Goal: Task Accomplishment & Management: Manage account settings

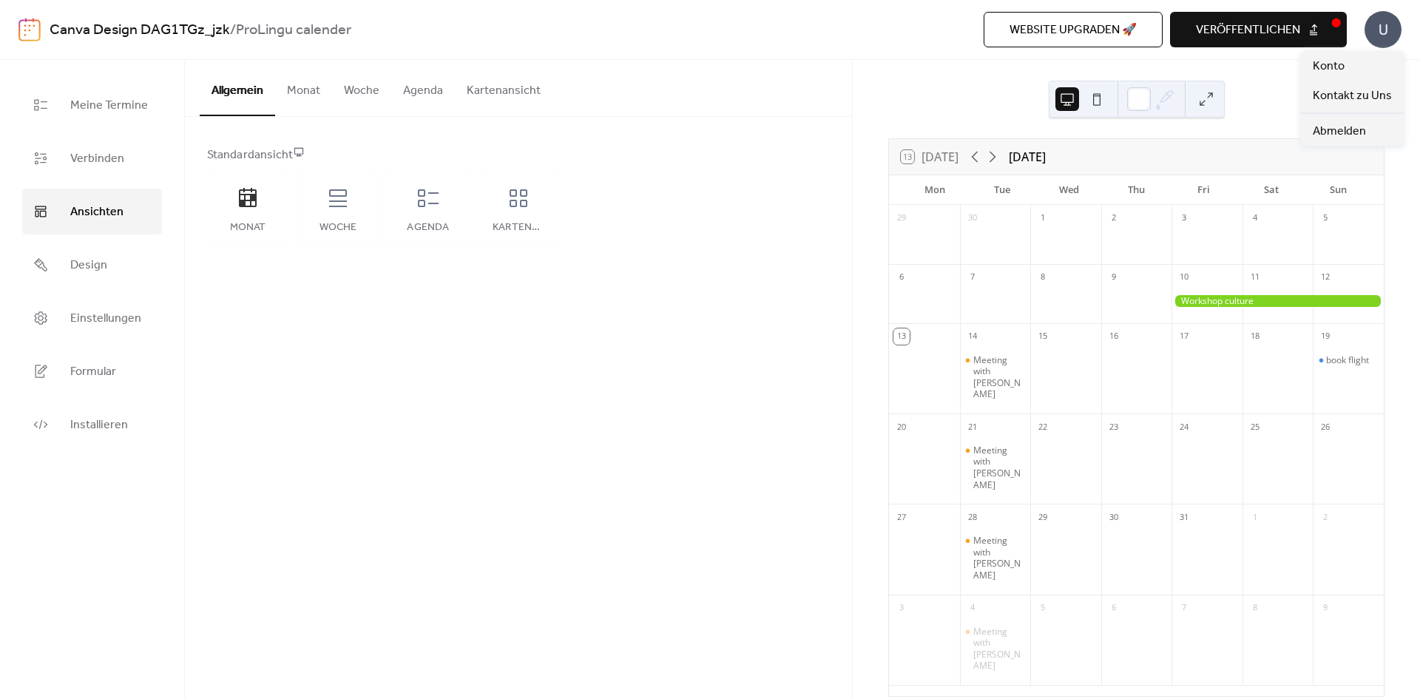
click at [1382, 28] on div "U" at bounding box center [1382, 29] width 37 height 37
click at [67, 26] on link "Canva Design DAG1TGz_jzk" at bounding box center [140, 30] width 180 height 28
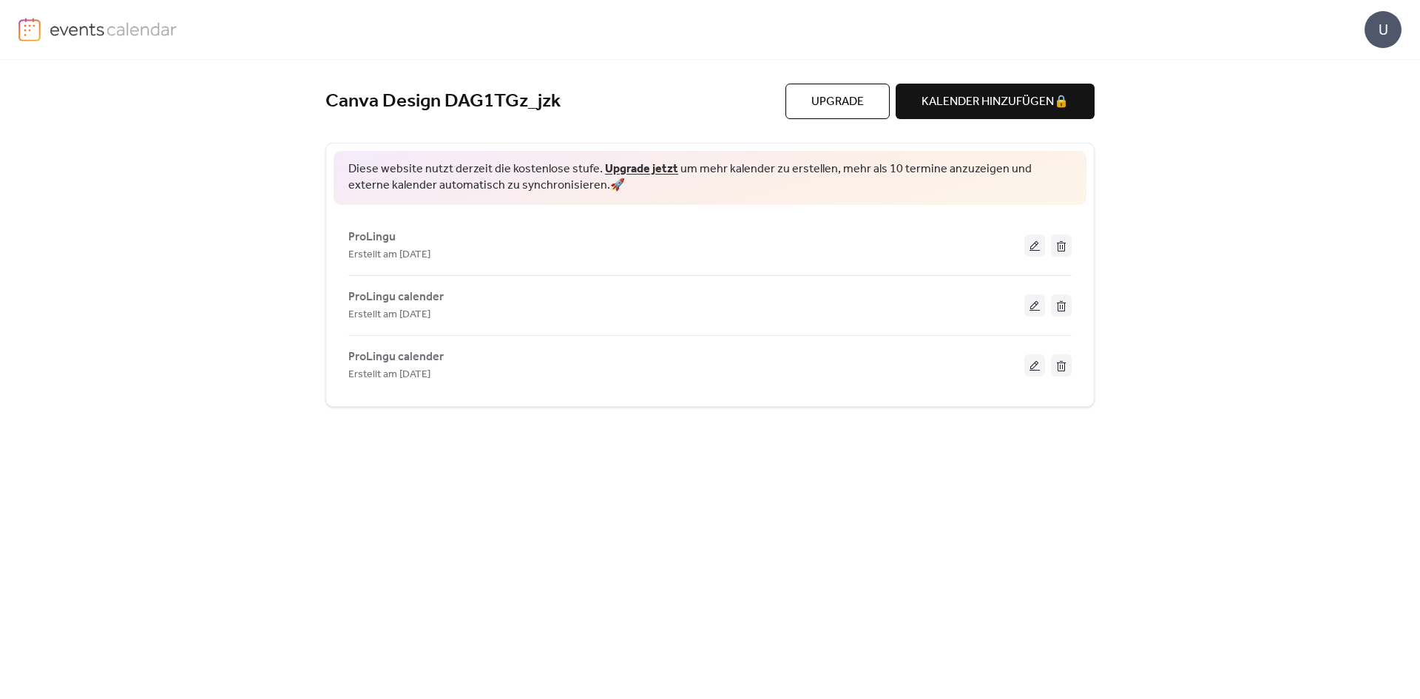
click at [69, 35] on img at bounding box center [114, 29] width 128 height 22
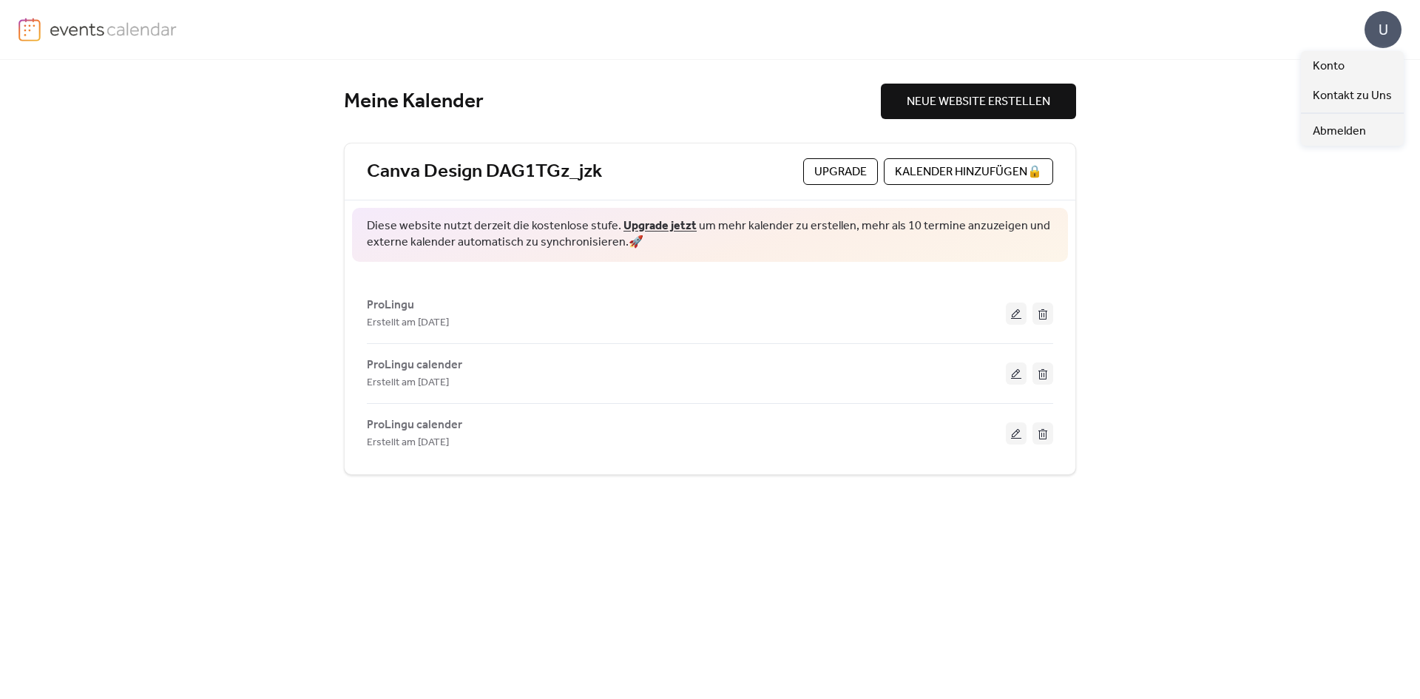
click at [1382, 32] on div "U" at bounding box center [1382, 29] width 37 height 37
click at [1348, 63] on link "Konto" at bounding box center [1352, 66] width 103 height 30
